Goal: Navigation & Orientation: Find specific page/section

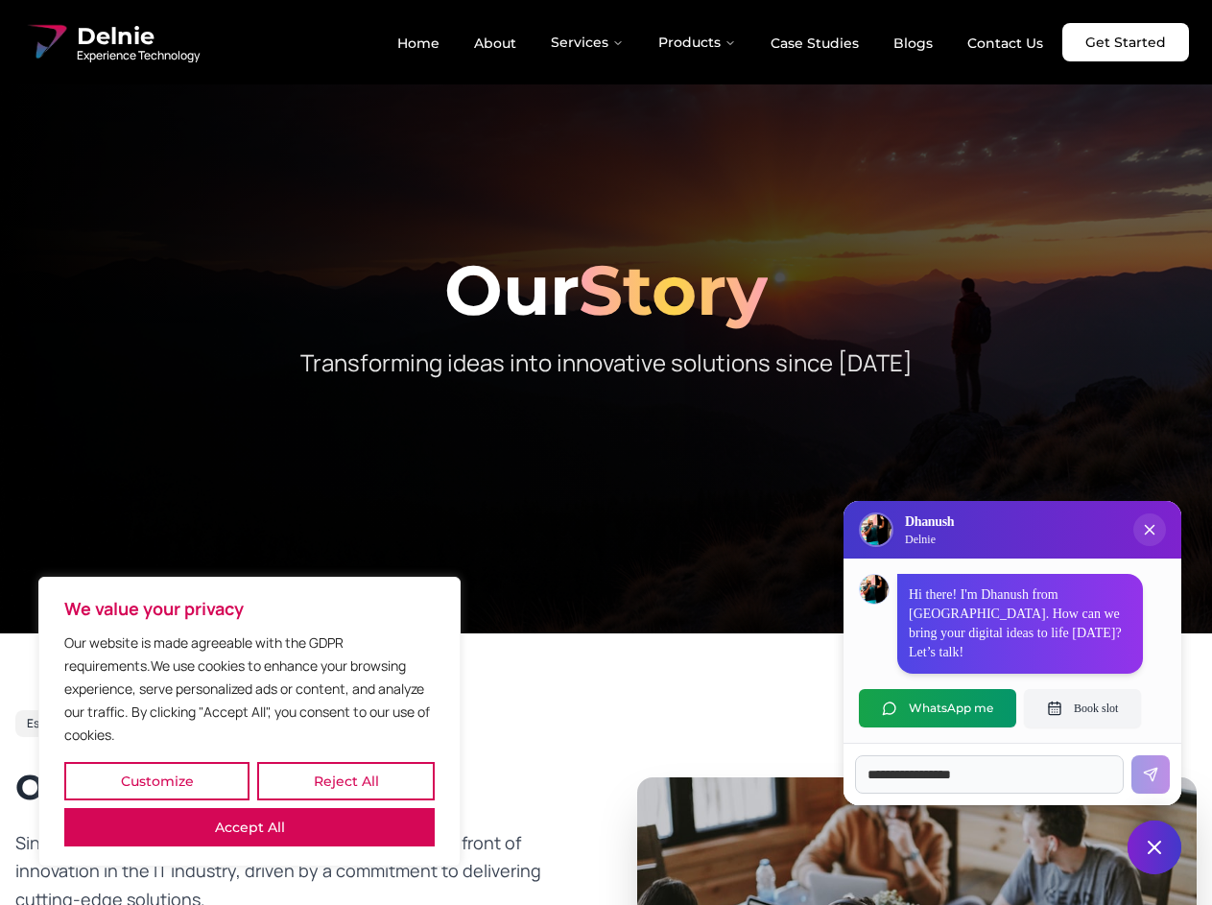
click at [156, 781] on button "Customize" at bounding box center [156, 781] width 185 height 38
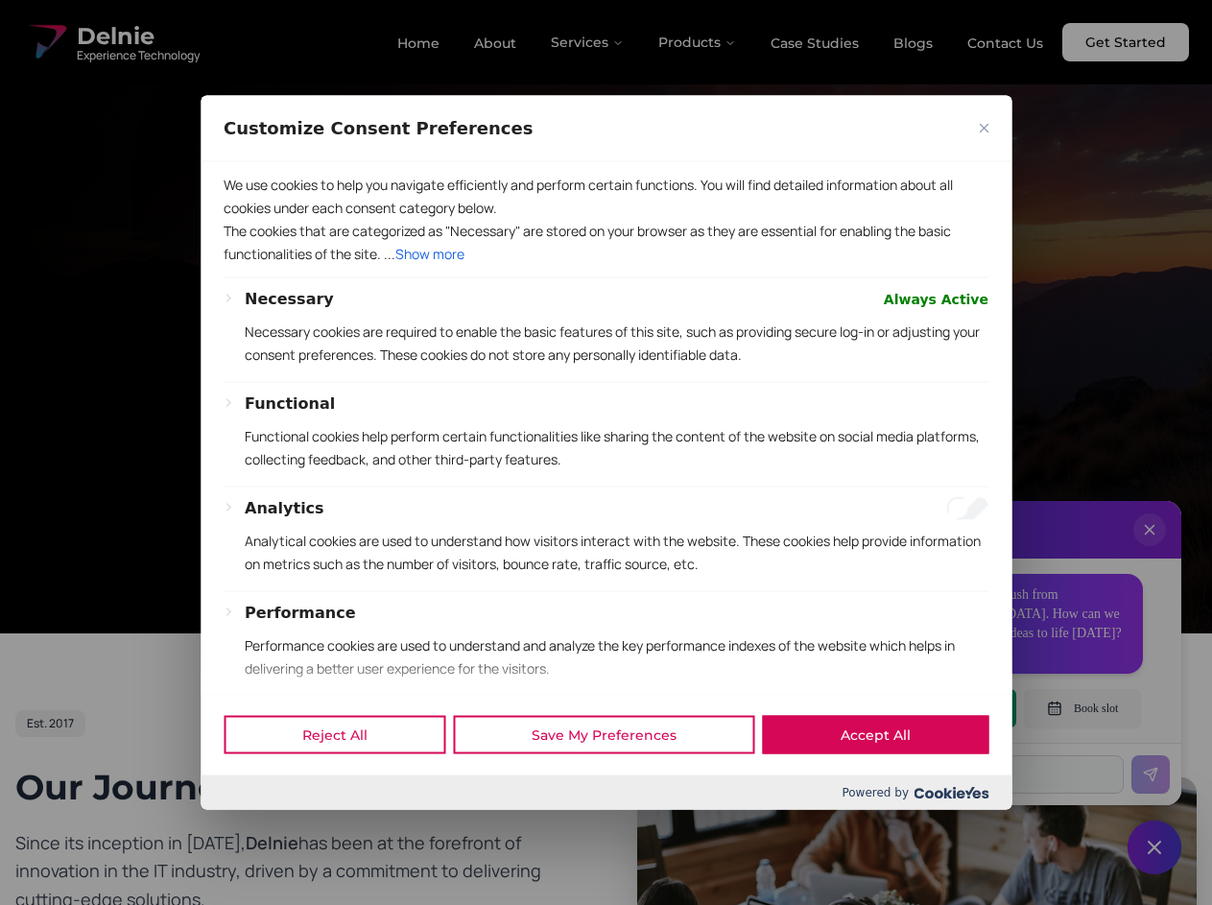
click at [346, 781] on div at bounding box center [606, 452] width 1212 height 905
click at [250, 219] on p "We use cookies to help you navigate efficiently and perform certain functions. …" at bounding box center [606, 196] width 765 height 46
click at [606, 381] on div "Necessary Always Active Necessary cookies are required to enable the basic feat…" at bounding box center [617, 334] width 744 height 94
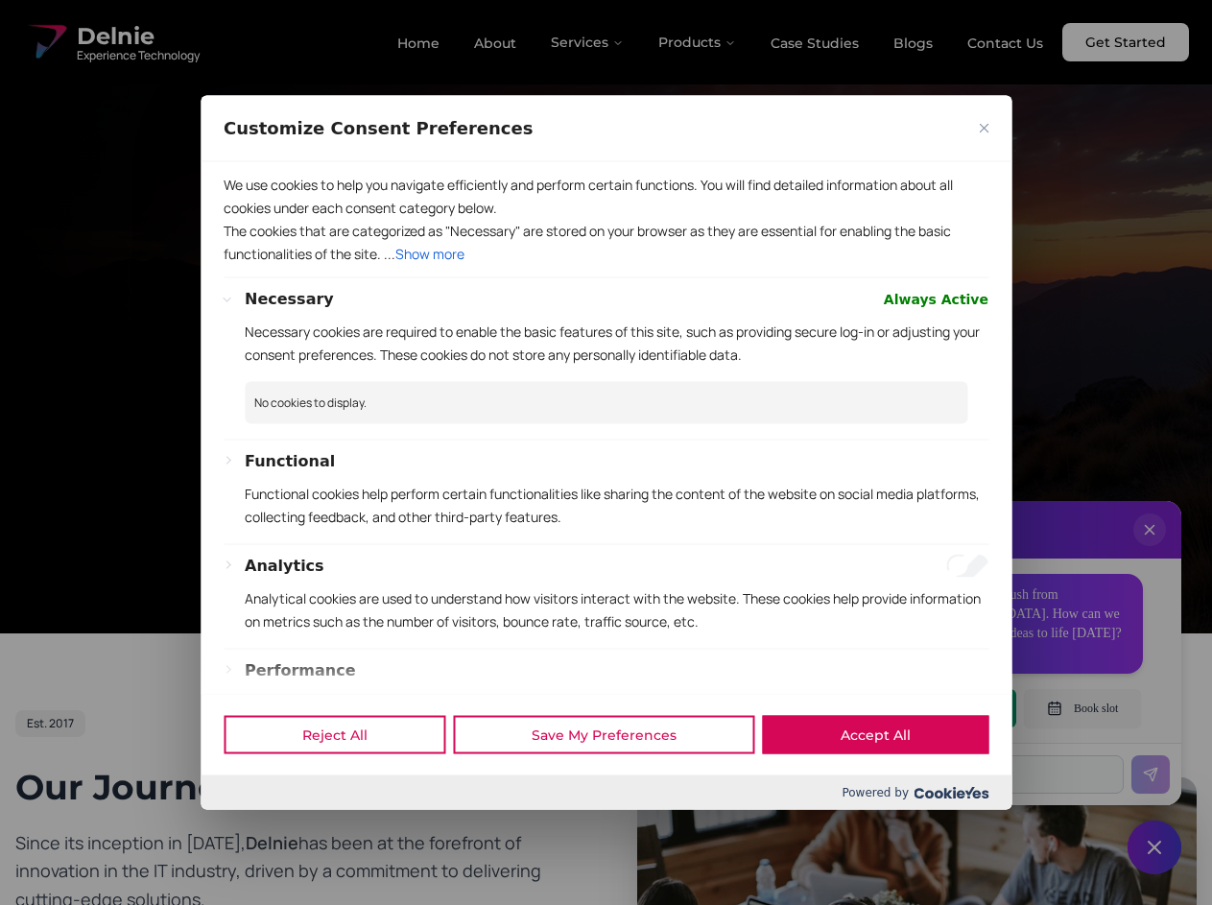
click at [588, 42] on div at bounding box center [606, 452] width 1212 height 905
click at [698, 42] on div at bounding box center [606, 452] width 1212 height 905
click at [1150, 549] on div at bounding box center [606, 452] width 1212 height 905
click at [938, 708] on div "Reject All Save My Preferences Accept All" at bounding box center [606, 735] width 811 height 82
click at [1083, 708] on div at bounding box center [606, 452] width 1212 height 905
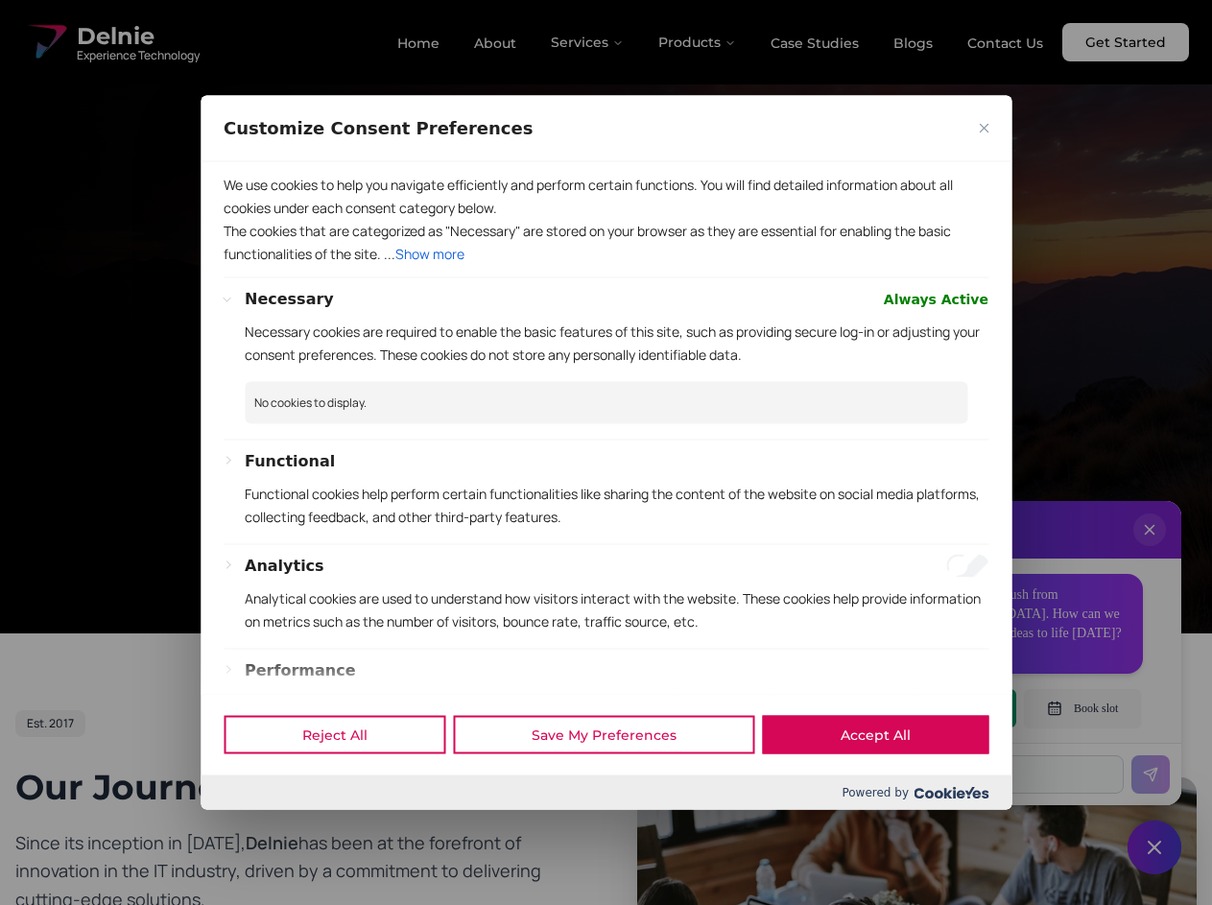
click at [1155, 848] on div at bounding box center [606, 452] width 1212 height 905
